Goal: Transaction & Acquisition: Purchase product/service

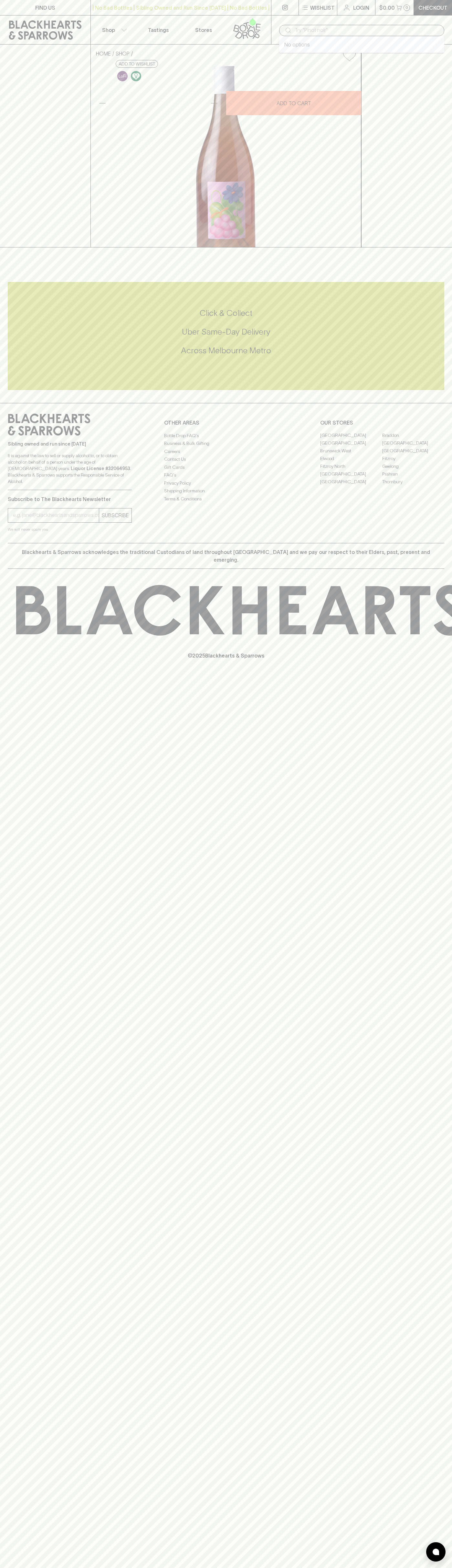
click at [336, 27] on input "text" at bounding box center [366, 30] width 144 height 10
click at [422, 1015] on div "FIND US | No Bad Bottles | Sibling Owned and Run Since [DATE] | No Bad Bottles …" at bounding box center [226, 784] width 452 height 1568
click at [278, 1567] on html "FIND US | No Bad Bottles | Sibling Owned and Run Since [DATE] | No Bad Bottles …" at bounding box center [226, 784] width 452 height 1568
click at [18, 356] on div "Click & Collect Uber Same-Day Delivery Across [GEOGRAPHIC_DATA] Metro" at bounding box center [226, 332] width 436 height 49
